Goal: Information Seeking & Learning: Learn about a topic

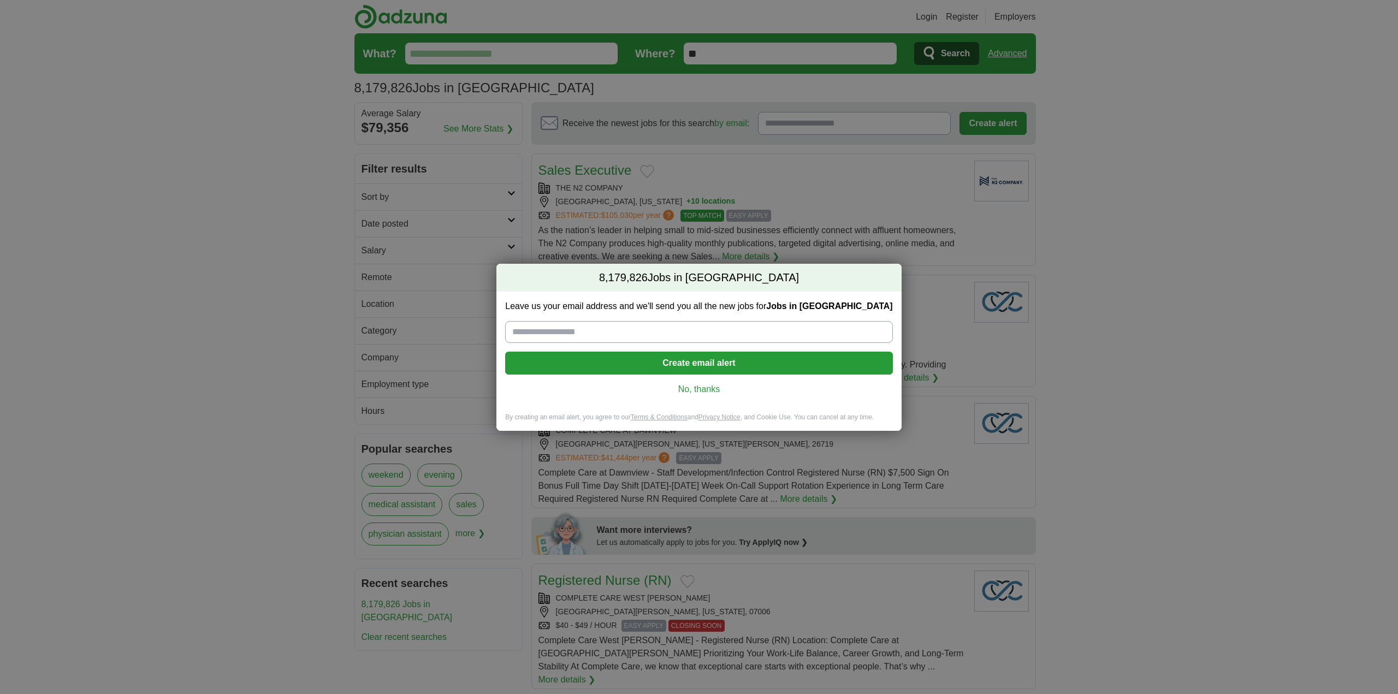
click at [709, 388] on link "No, thanks" at bounding box center [699, 389] width 370 height 12
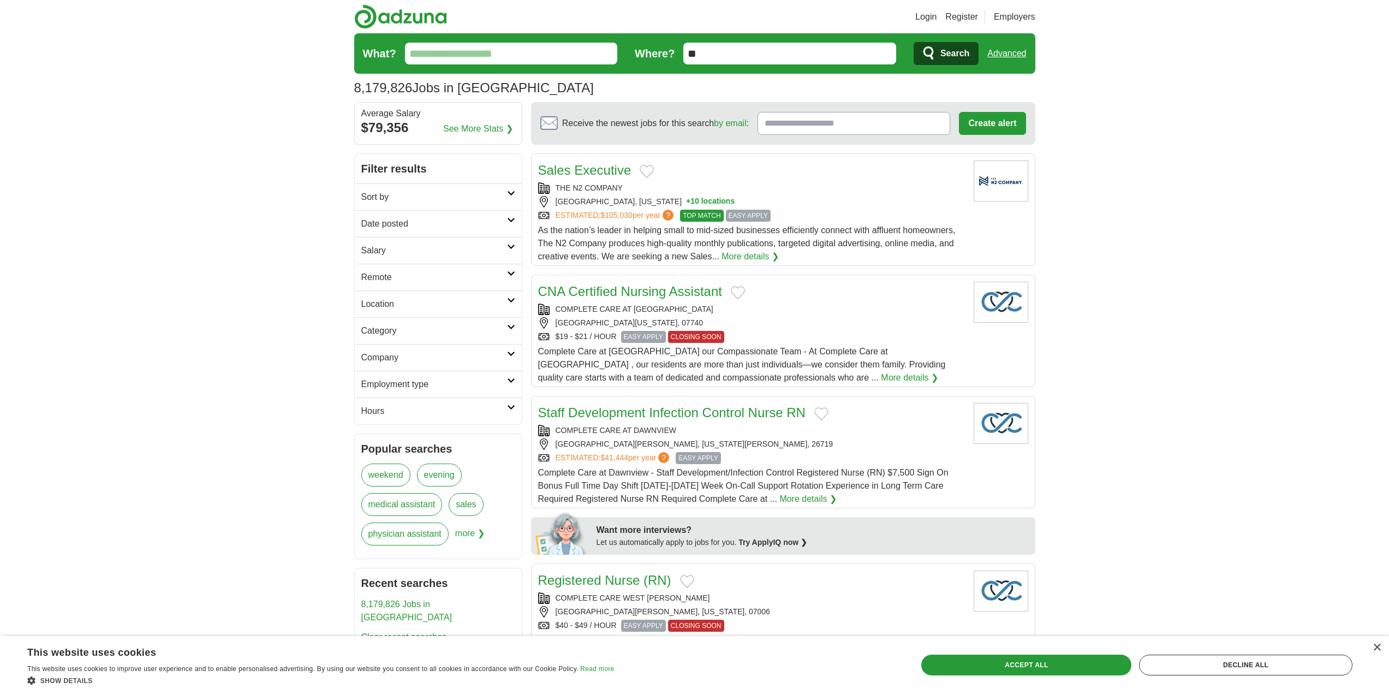
click at [478, 195] on h2 "Sort by" at bounding box center [434, 197] width 146 height 13
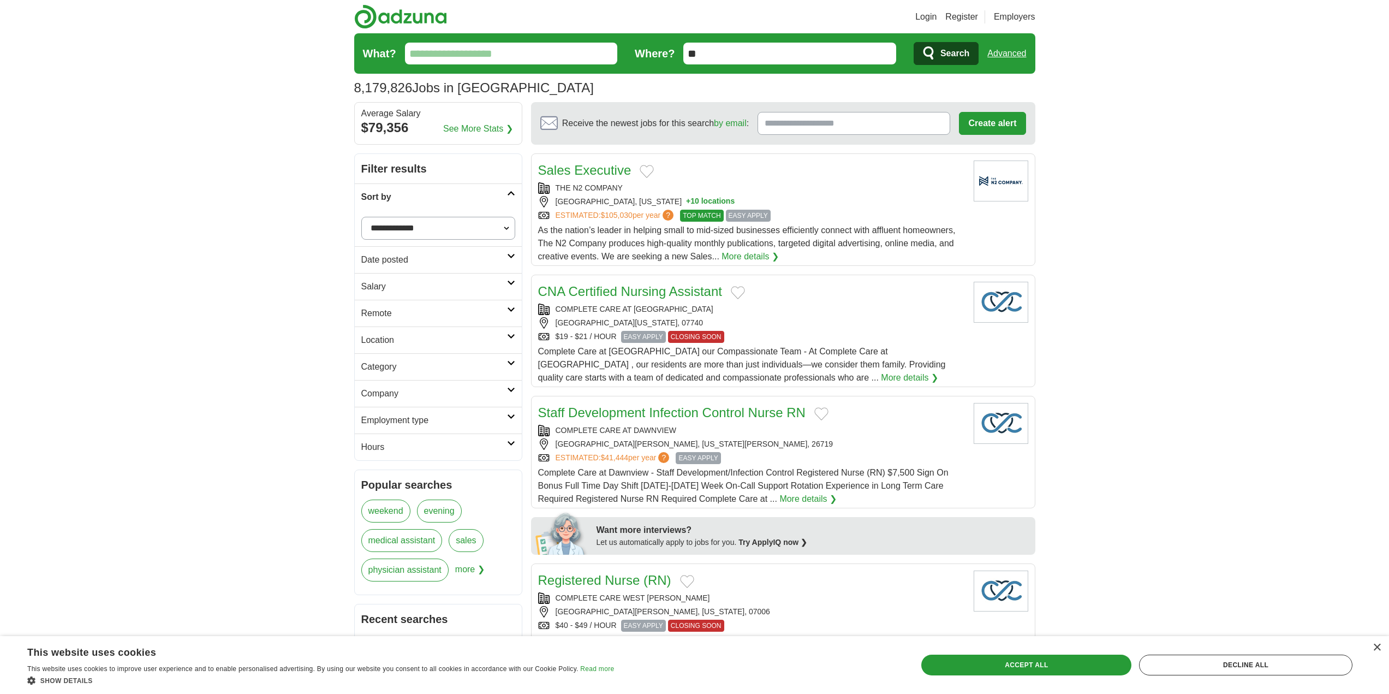
click at [489, 227] on select "**********" at bounding box center [438, 228] width 154 height 23
click at [484, 388] on h2 "Company" at bounding box center [434, 393] width 146 height 13
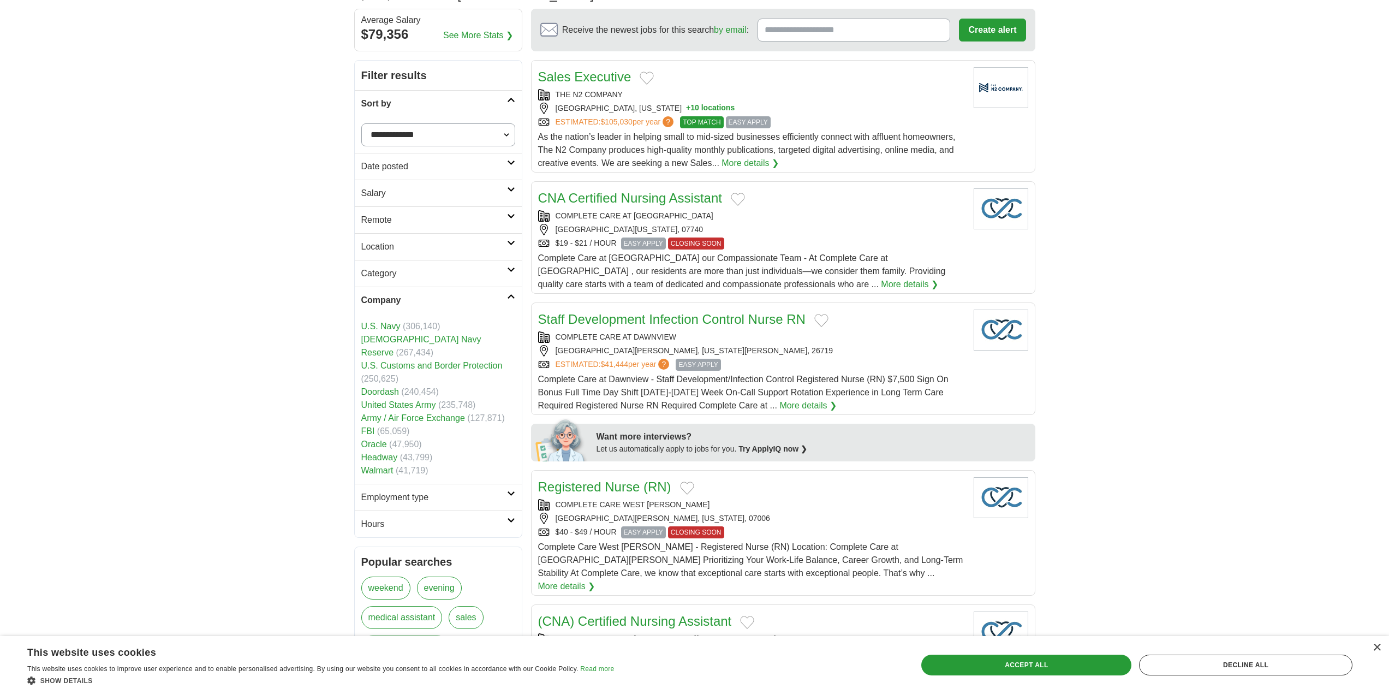
scroll to position [109, 0]
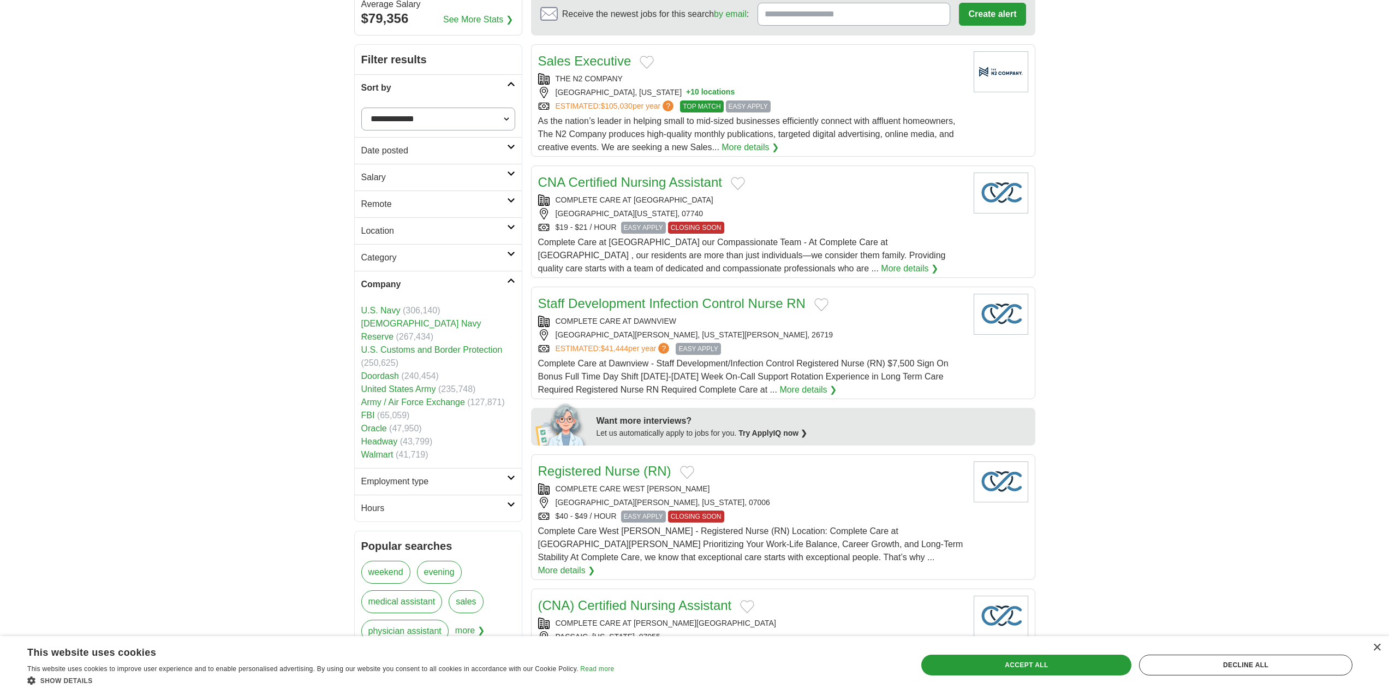
click at [370, 450] on link "Walmart" at bounding box center [377, 454] width 32 height 9
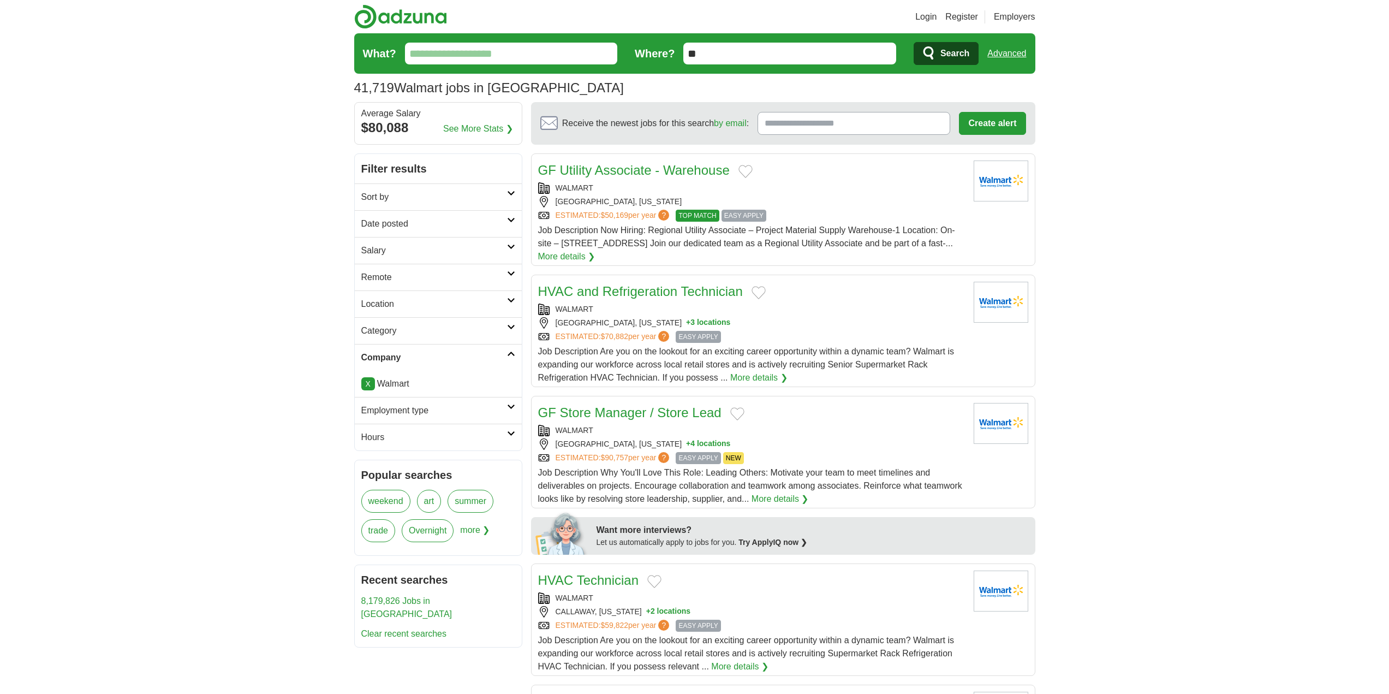
click at [477, 278] on h2 "Remote" at bounding box center [434, 277] width 146 height 13
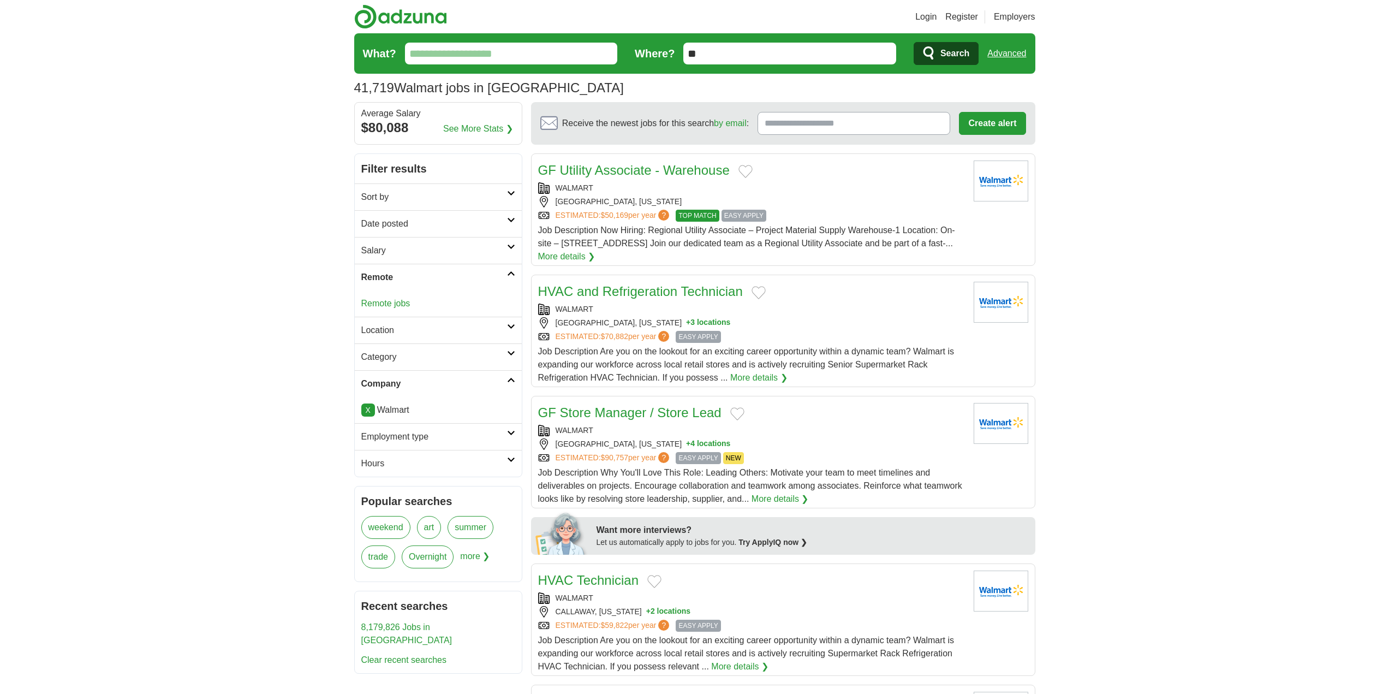
click at [364, 303] on link "Remote jobs" at bounding box center [385, 303] width 49 height 9
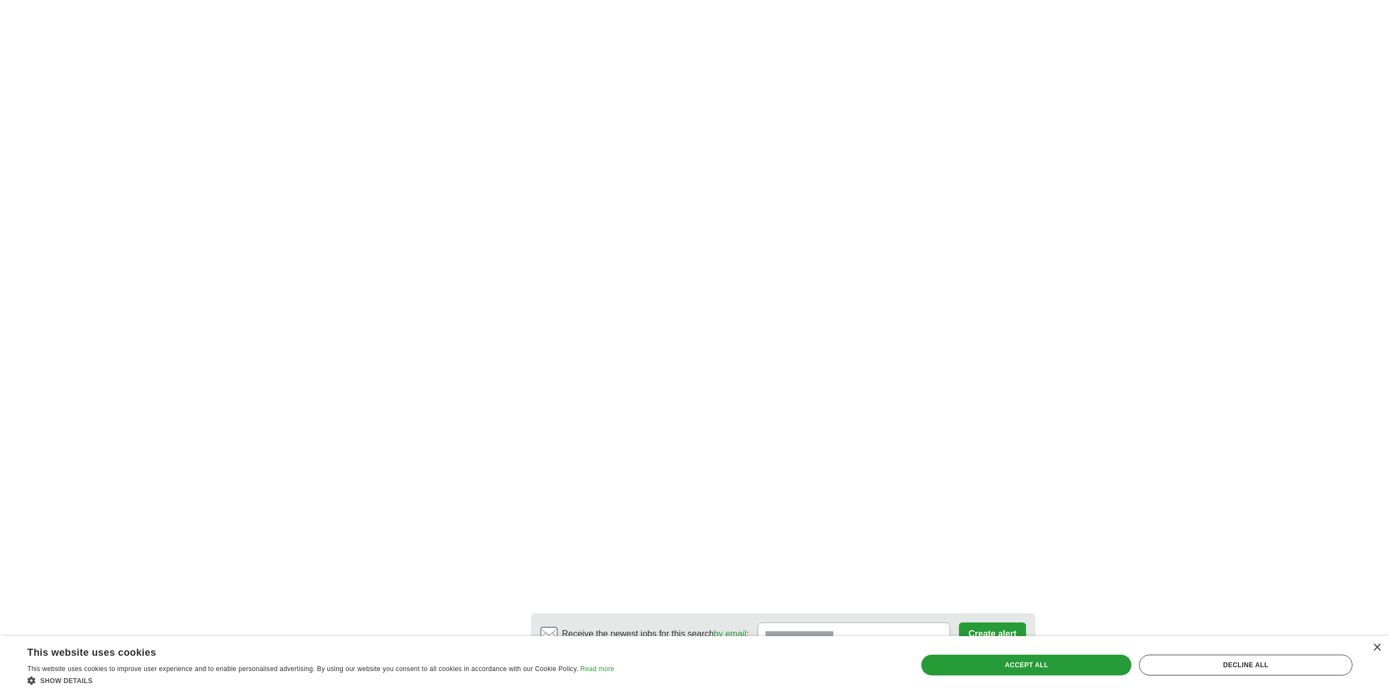
scroll to position [1638, 0]
